Goal: Information Seeking & Learning: Learn about a topic

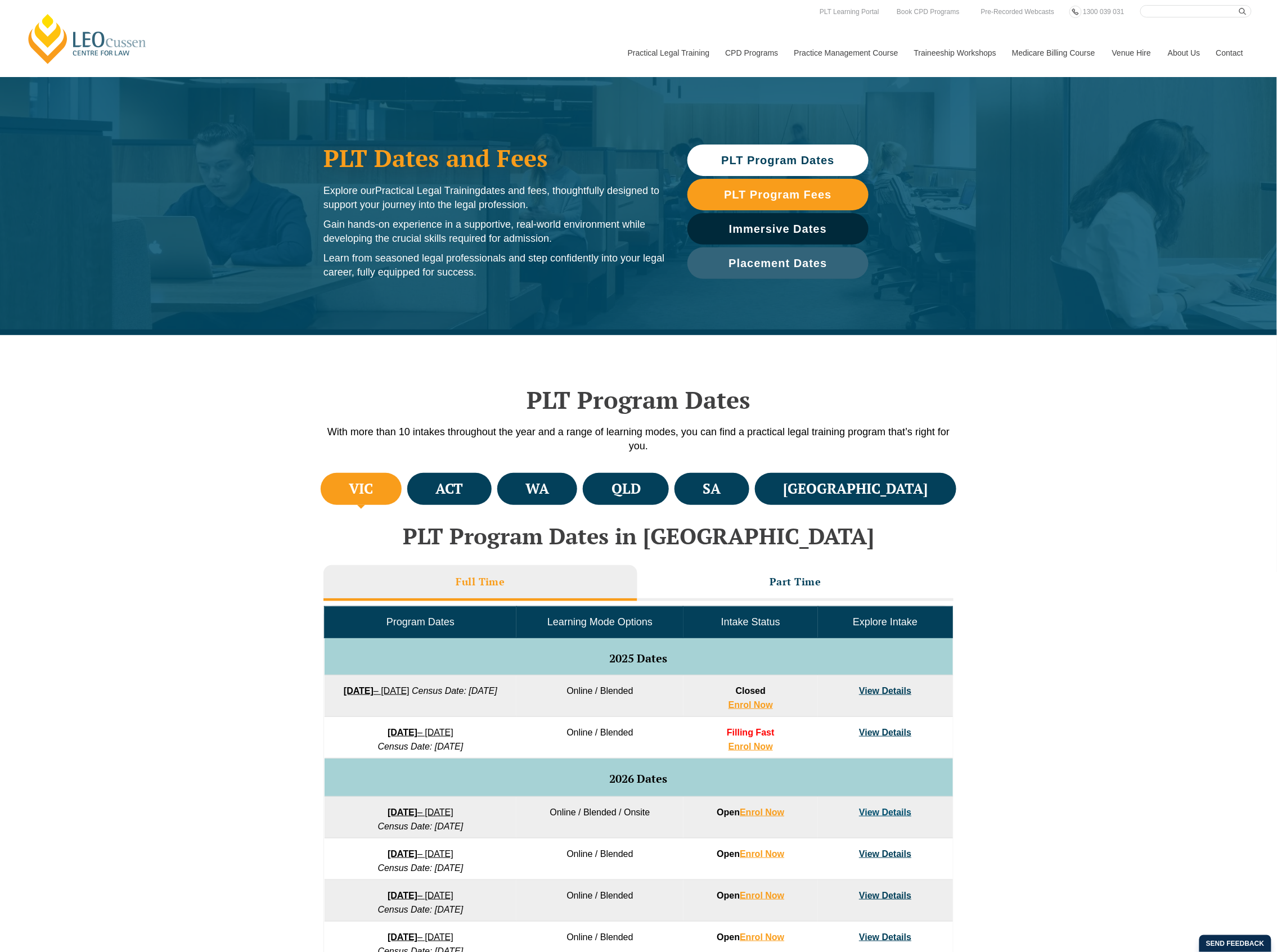
click at [457, 44] on div "Leo Cussen Centre for Law Search here Practical Legal Training Our Practical Le…" at bounding box center [638, 41] width 1227 height 72
click at [1096, 699] on div "VIC ACT WA QLD SA NSW PLT Program Dates in Victoria Full Time Part Time Program…" at bounding box center [638, 803] width 1277 height 666
